Goal: Information Seeking & Learning: Find specific fact

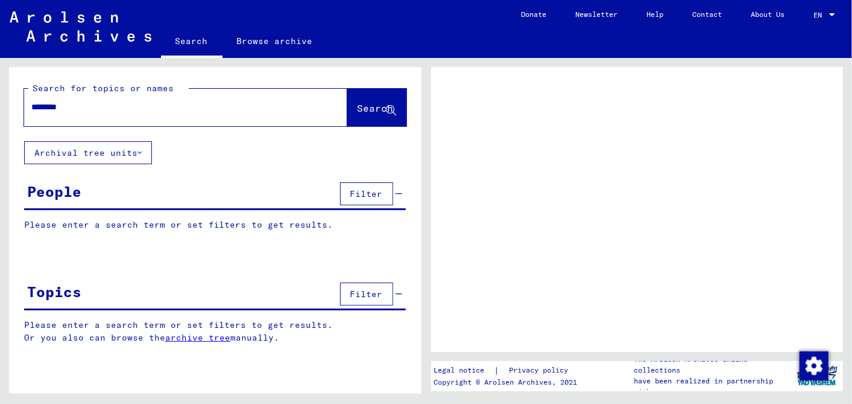
type input "********"
click at [359, 102] on span "Search" at bounding box center [376, 108] width 36 height 12
click at [363, 105] on span "Search" at bounding box center [376, 108] width 36 height 12
click at [358, 107] on span "Search" at bounding box center [376, 108] width 36 height 12
click at [358, 102] on span "Search" at bounding box center [376, 108] width 36 height 12
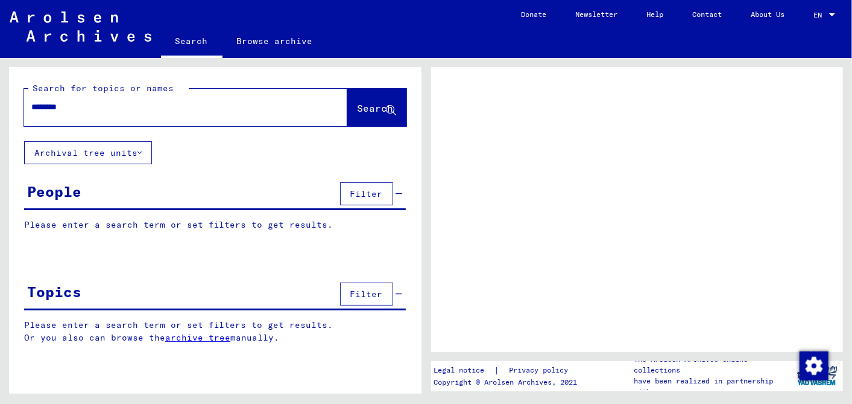
click at [194, 41] on link "Search" at bounding box center [192, 42] width 62 height 31
